Goal: Information Seeking & Learning: Learn about a topic

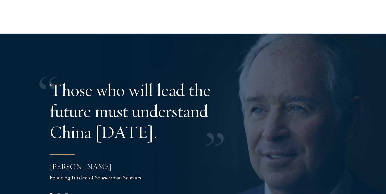
scroll to position [1094, 0]
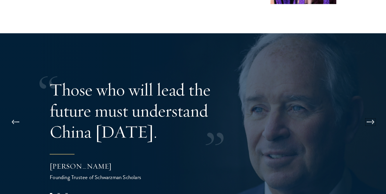
click at [371, 114] on button at bounding box center [370, 122] width 19 height 16
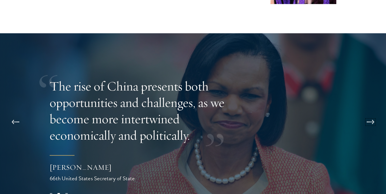
click at [371, 114] on button at bounding box center [370, 122] width 19 height 16
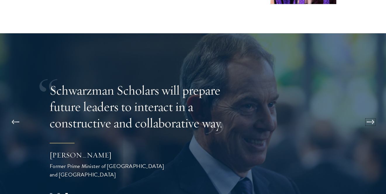
click at [373, 114] on button at bounding box center [370, 122] width 19 height 16
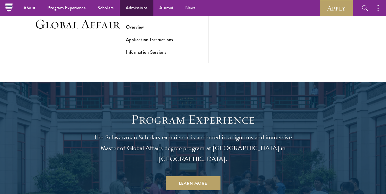
scroll to position [397, 0]
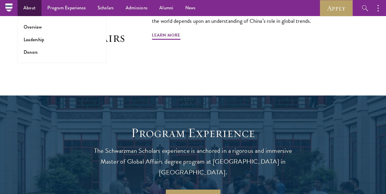
click at [32, 33] on ul "Overview Leadership Donors" at bounding box center [62, 39] width 89 height 47
click at [30, 27] on link "Overview" at bounding box center [33, 27] width 18 height 7
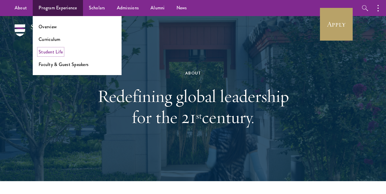
click at [54, 52] on link "Student Life" at bounding box center [51, 52] width 24 height 7
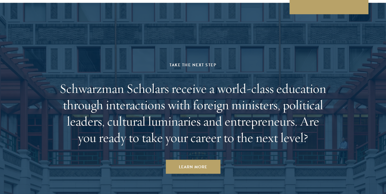
scroll to position [2073, 0]
